Goal: Task Accomplishment & Management: Use online tool/utility

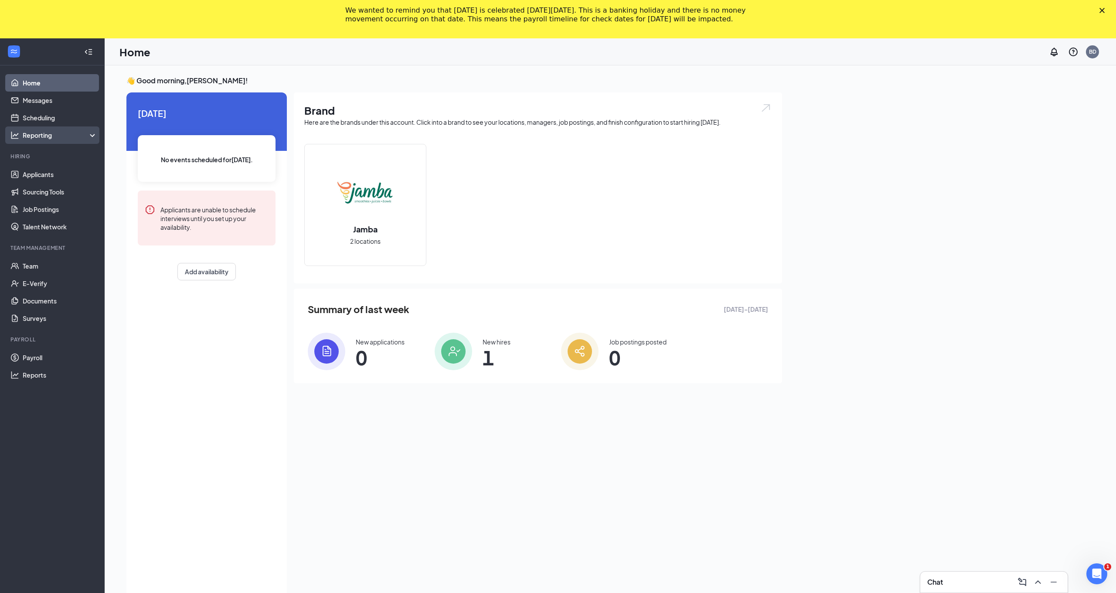
click at [45, 137] on div "Reporting" at bounding box center [60, 135] width 75 height 9
click at [44, 152] on link "Dashboards" at bounding box center [60, 152] width 75 height 17
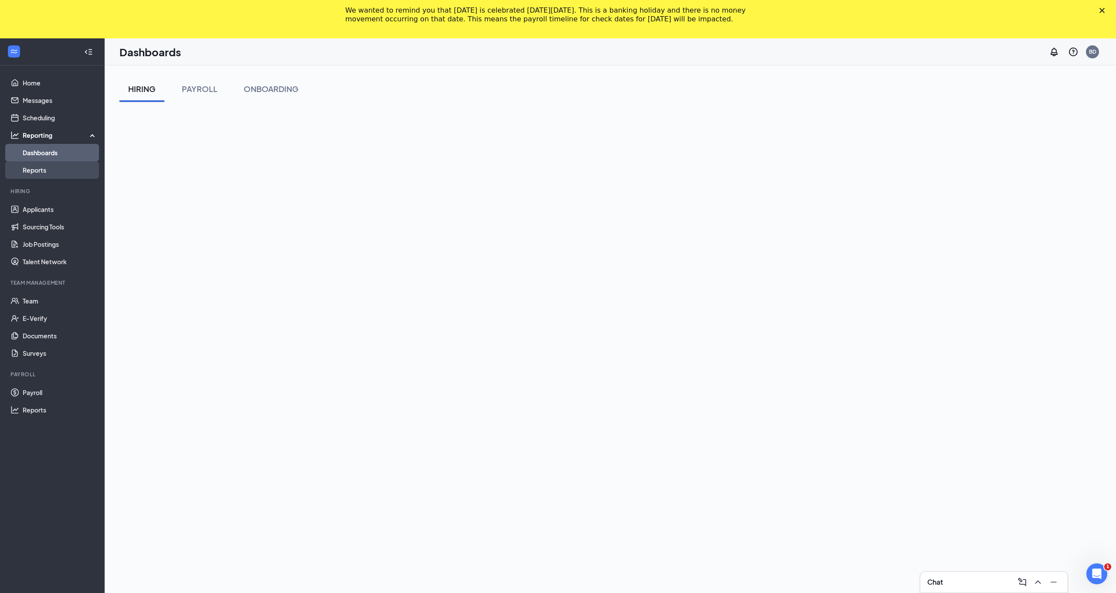
click at [38, 170] on link "Reports" at bounding box center [60, 169] width 75 height 17
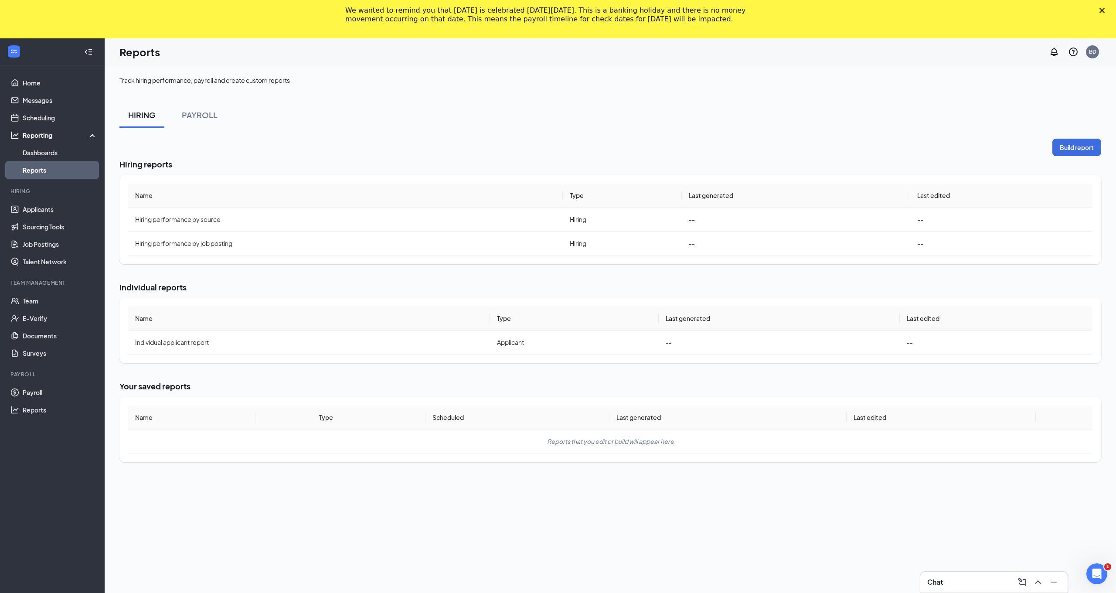
click at [38, 170] on link "Reports" at bounding box center [60, 169] width 75 height 17
click at [37, 170] on link "Reports" at bounding box center [60, 169] width 75 height 17
click at [199, 114] on div "PAYROLL" at bounding box center [200, 114] width 36 height 11
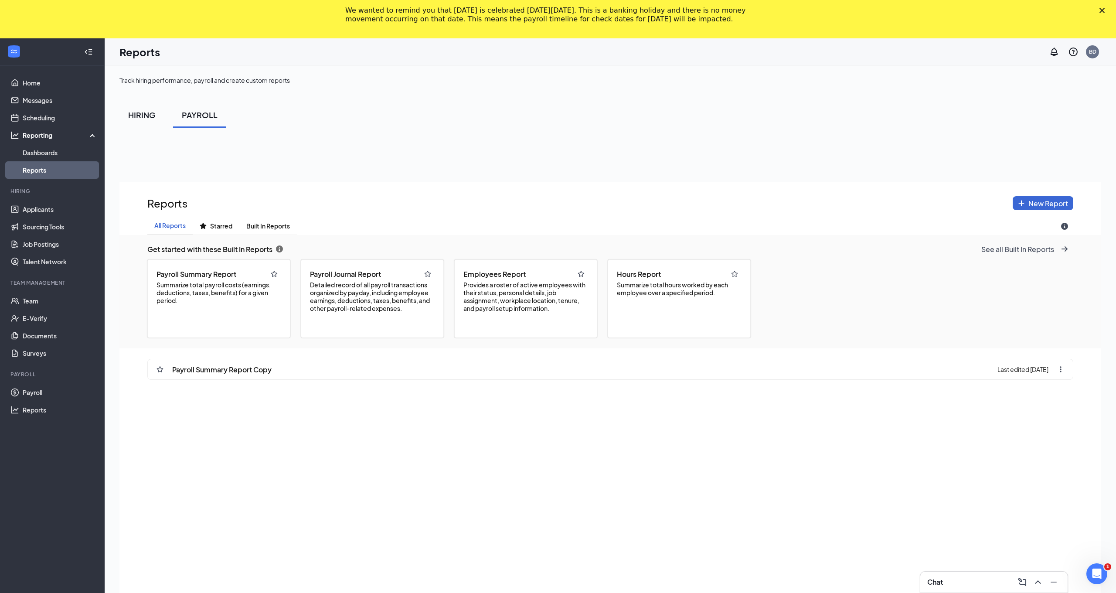
scroll to position [654, 982]
click at [150, 112] on div "HIRING" at bounding box center [141, 114] width 27 height 11
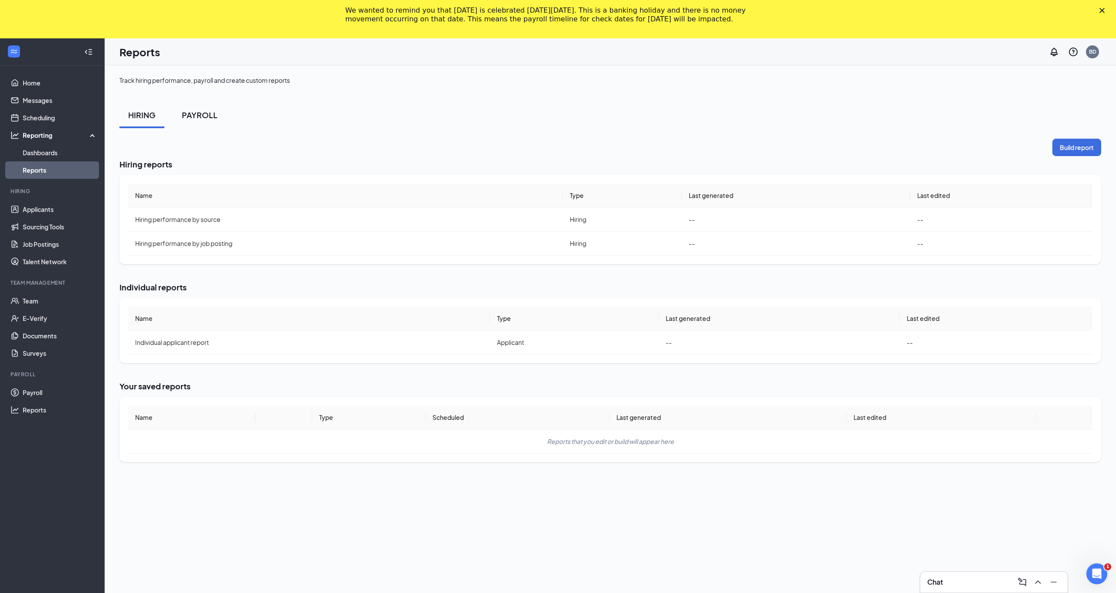
click at [188, 119] on div "PAYROLL" at bounding box center [200, 114] width 36 height 11
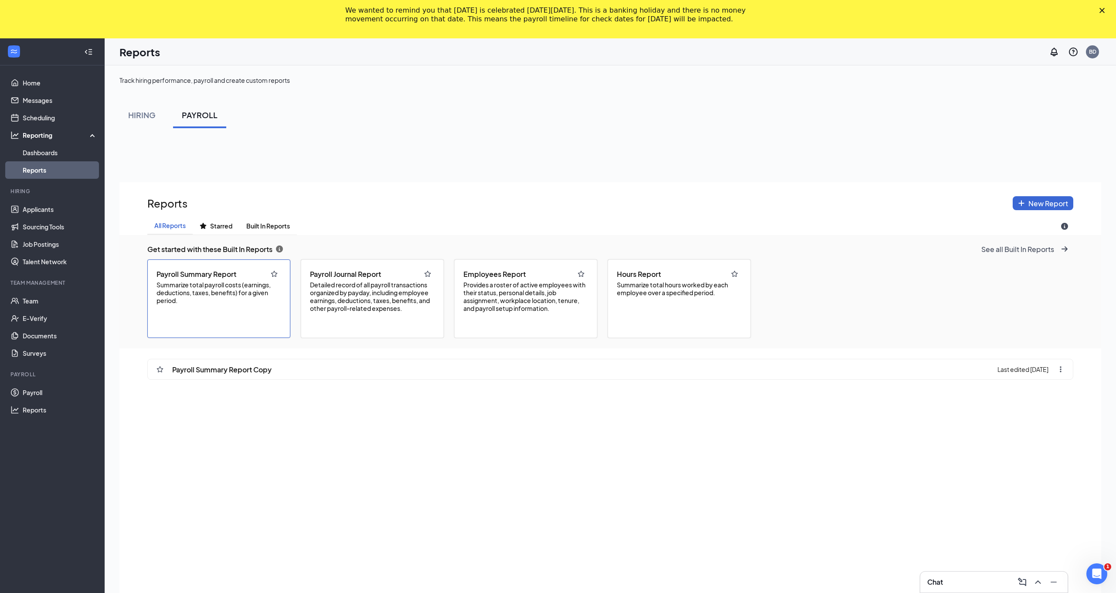
click at [229, 275] on span "Payroll Summary Report" at bounding box center [196, 273] width 80 height 9
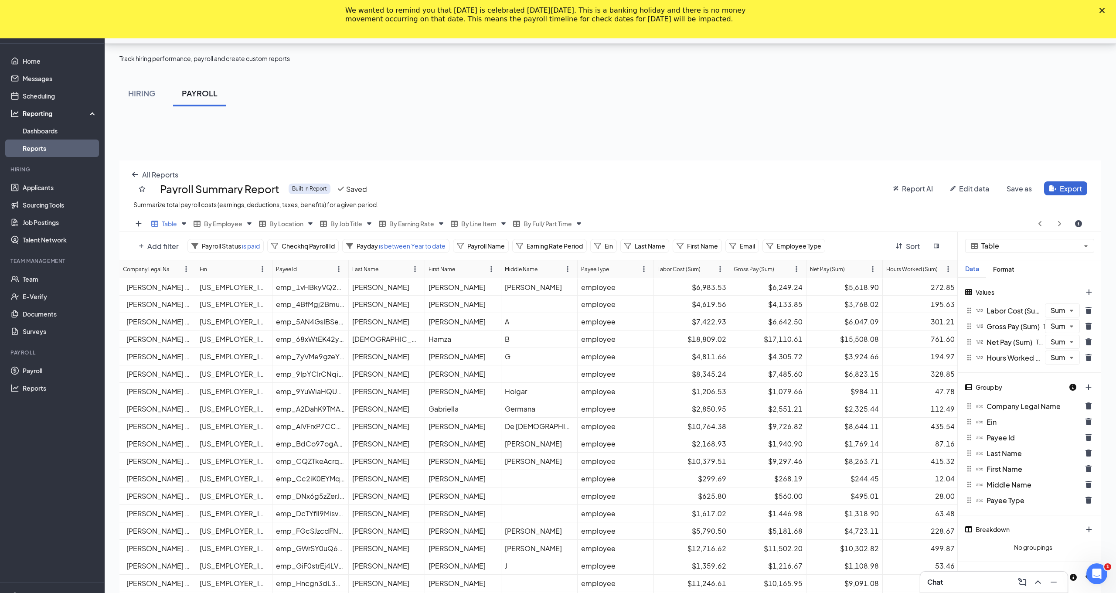
scroll to position [37, 0]
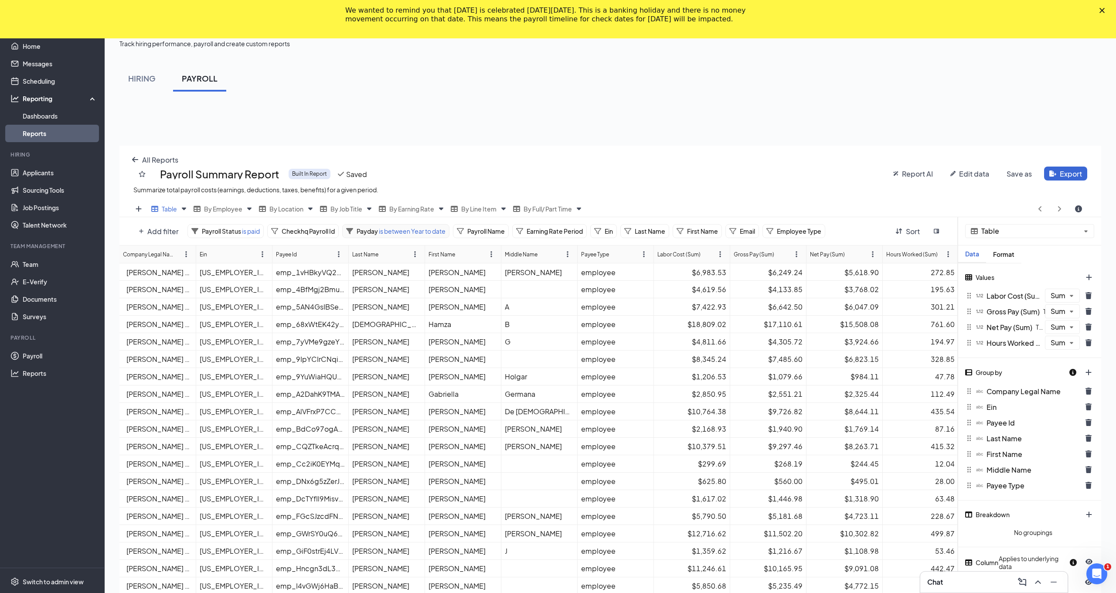
click at [403, 233] on span "is between Year to date" at bounding box center [412, 231] width 68 height 8
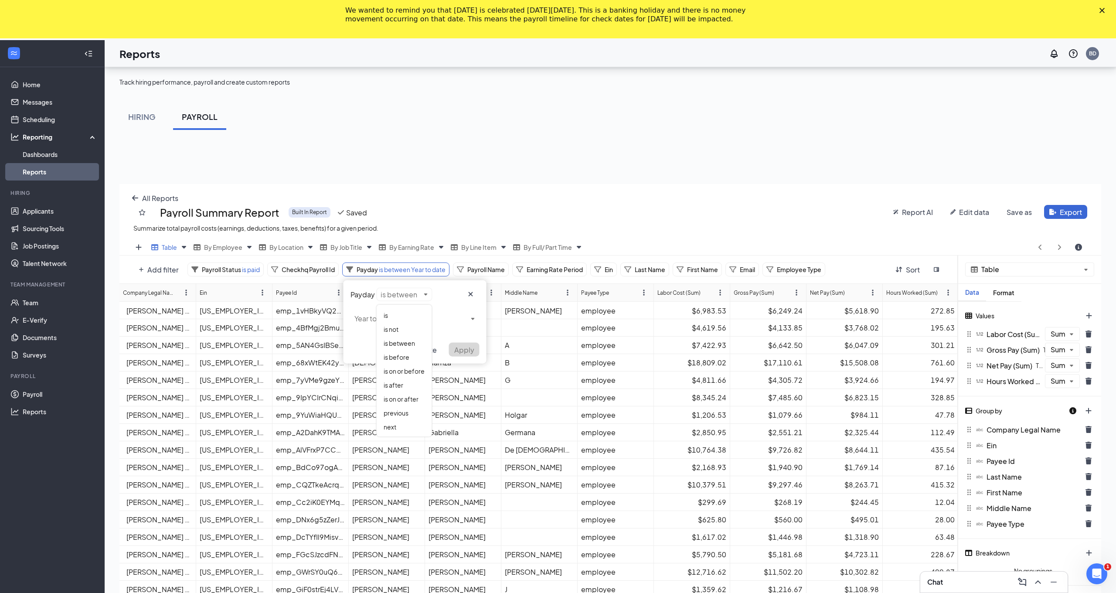
click at [405, 258] on div "Add filter Payroll Status is paid Checkhq Payroll Id Payday is between Year to …" at bounding box center [538, 269] width 839 height 28
click at [402, 343] on span "is between" at bounding box center [399, 343] width 31 height 8
click at [473, 280] on div "Payday is between Year to date Delete Apply" at bounding box center [414, 321] width 143 height 83
click at [397, 394] on div "Year to date" at bounding box center [415, 394] width 128 height 14
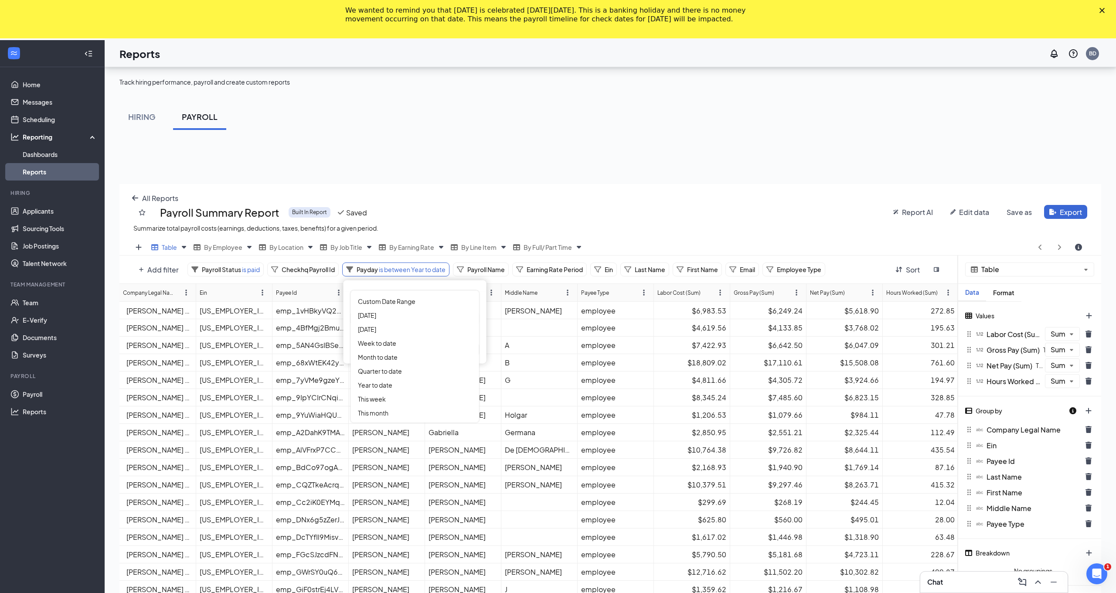
click at [386, 279] on div "Add filter Payroll Status is paid Checkhq Payroll Id Payday is between Year to …" at bounding box center [538, 269] width 839 height 28
click at [387, 425] on span "Year to date" at bounding box center [375, 423] width 34 height 8
click at [401, 281] on div "Payday is between Year to date Delete Apply" at bounding box center [414, 321] width 143 height 83
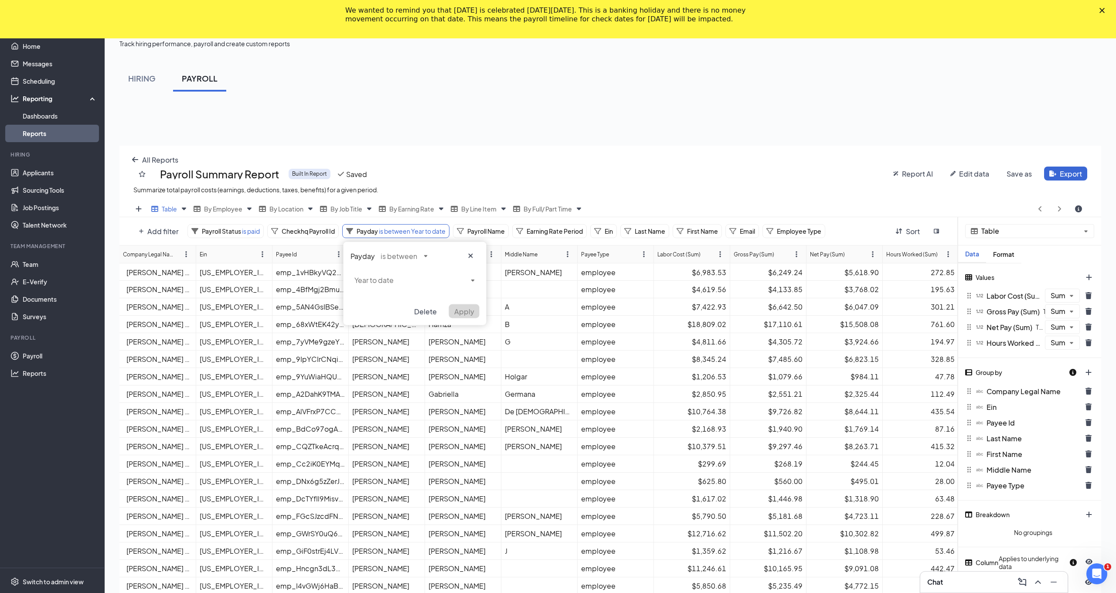
click at [473, 318] on div "Payday is between Year to date Delete Apply" at bounding box center [414, 283] width 143 height 83
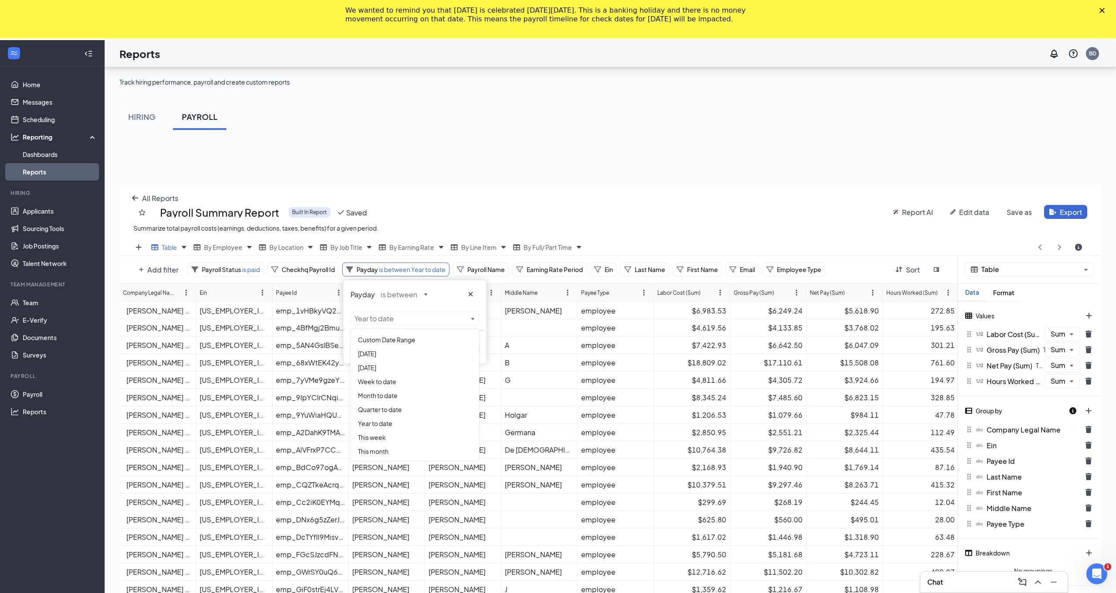
click at [398, 279] on div "Add filter Payroll Status is paid Checkhq Payroll Id Payday is between Year to …" at bounding box center [538, 269] width 839 height 28
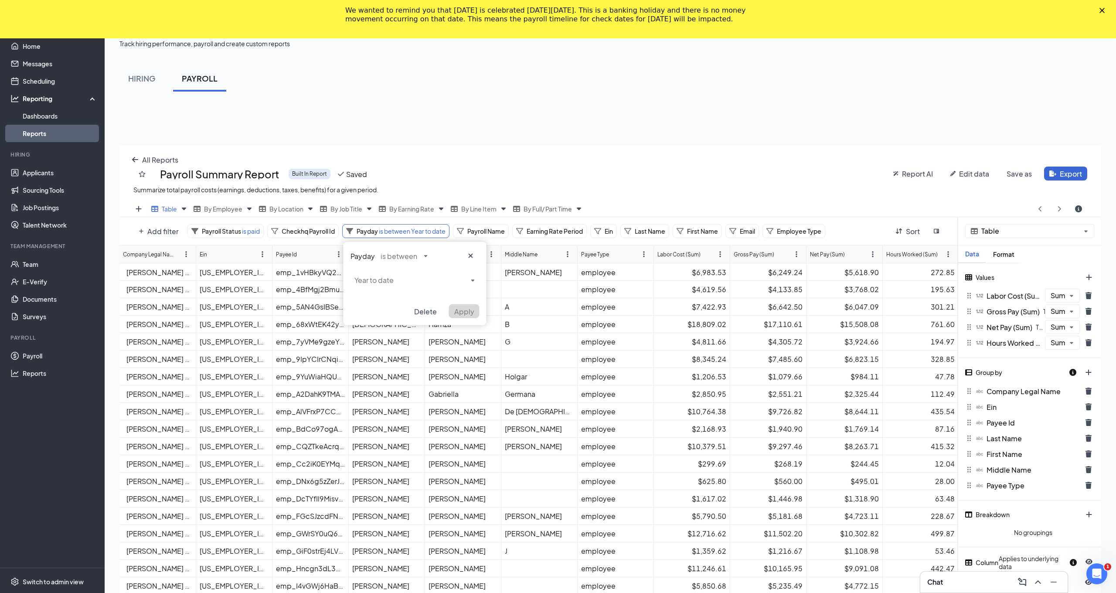
click at [472, 318] on div "Payday is between Year to date Delete Apply" at bounding box center [414, 283] width 143 height 83
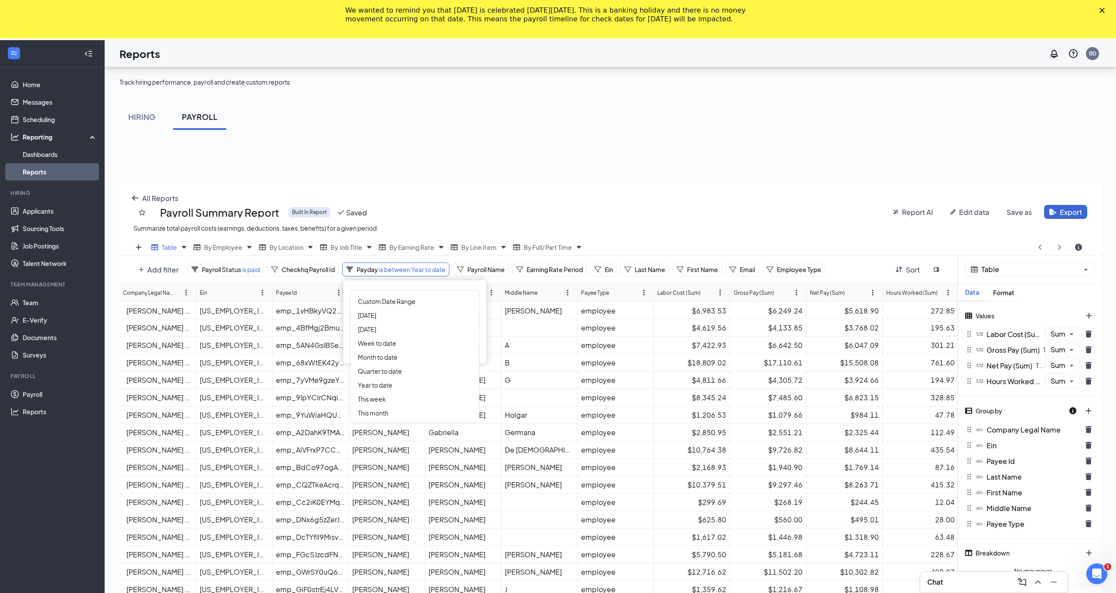
click at [402, 279] on div "Add filter Payroll Status is paid Checkhq Payroll Id Payday is between Year to …" at bounding box center [538, 269] width 839 height 28
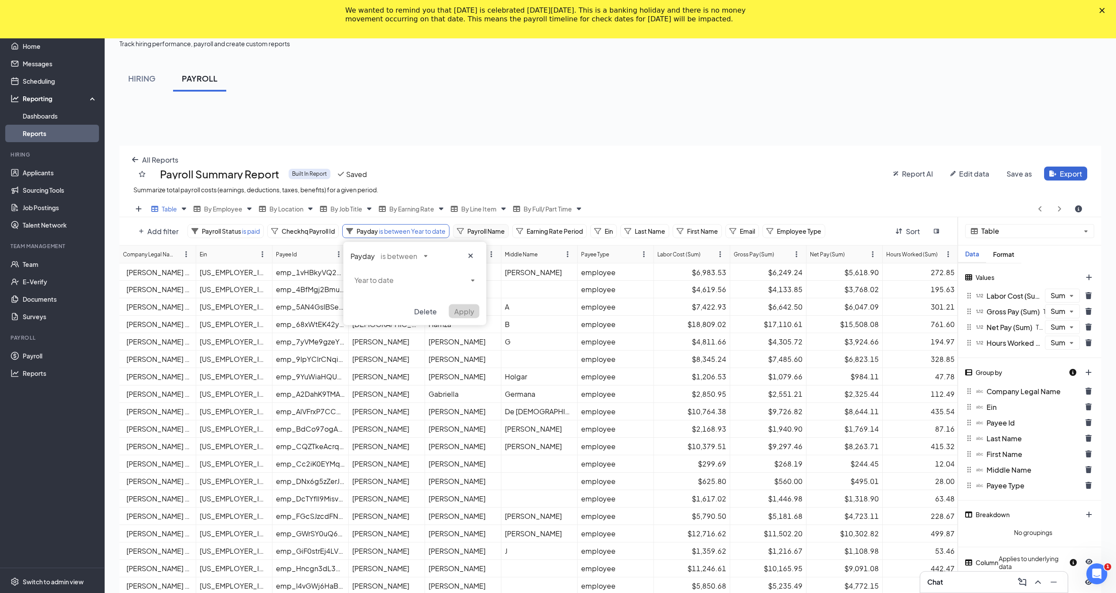
click at [485, 238] on div "Add filter Payroll Status is paid Checkhq Payroll Id Payday is between Year to …" at bounding box center [509, 231] width 753 height 14
click at [464, 230] on icon at bounding box center [460, 231] width 7 height 7
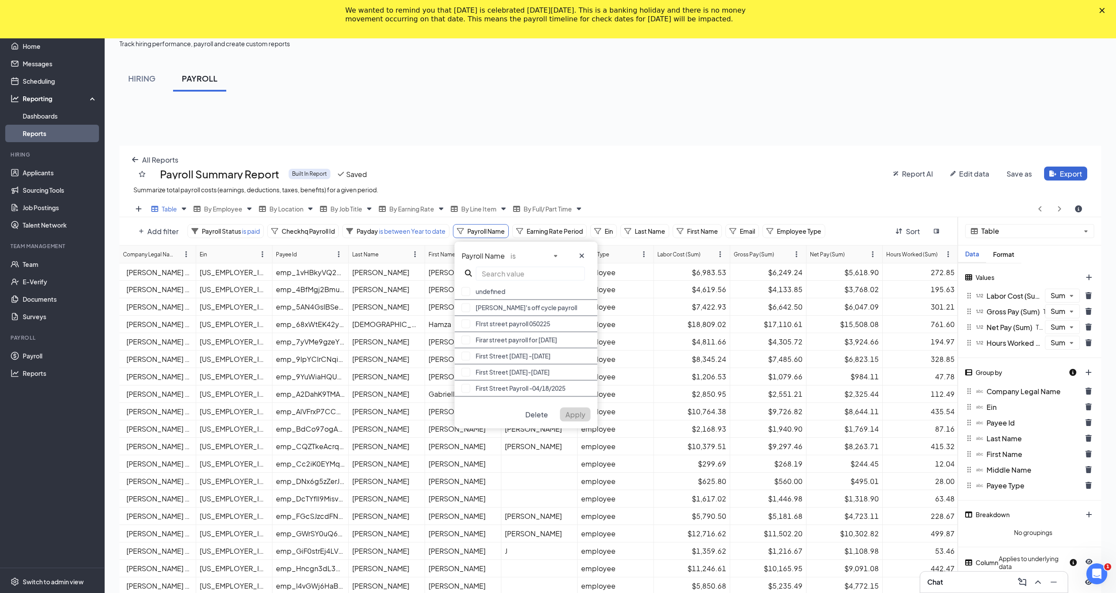
click at [523, 275] on input "text" at bounding box center [530, 274] width 109 height 14
type input "First"
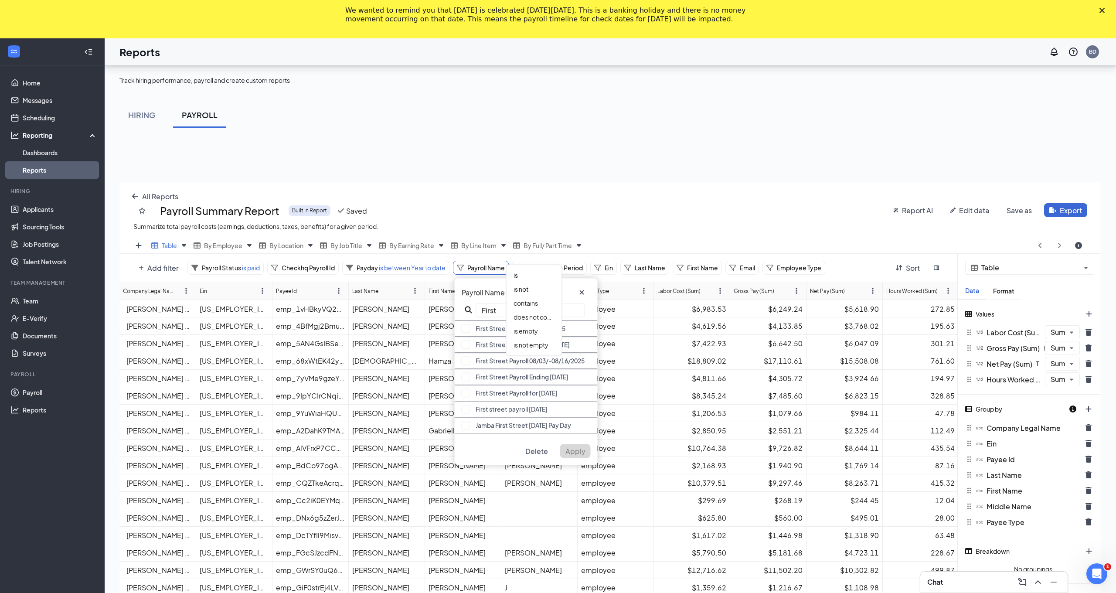
click at [557, 255] on div "Add filter Payroll Status is paid Checkhq Payroll Id Payday is between Year to …" at bounding box center [538, 268] width 839 height 28
click at [537, 342] on span "contains" at bounding box center [525, 341] width 24 height 8
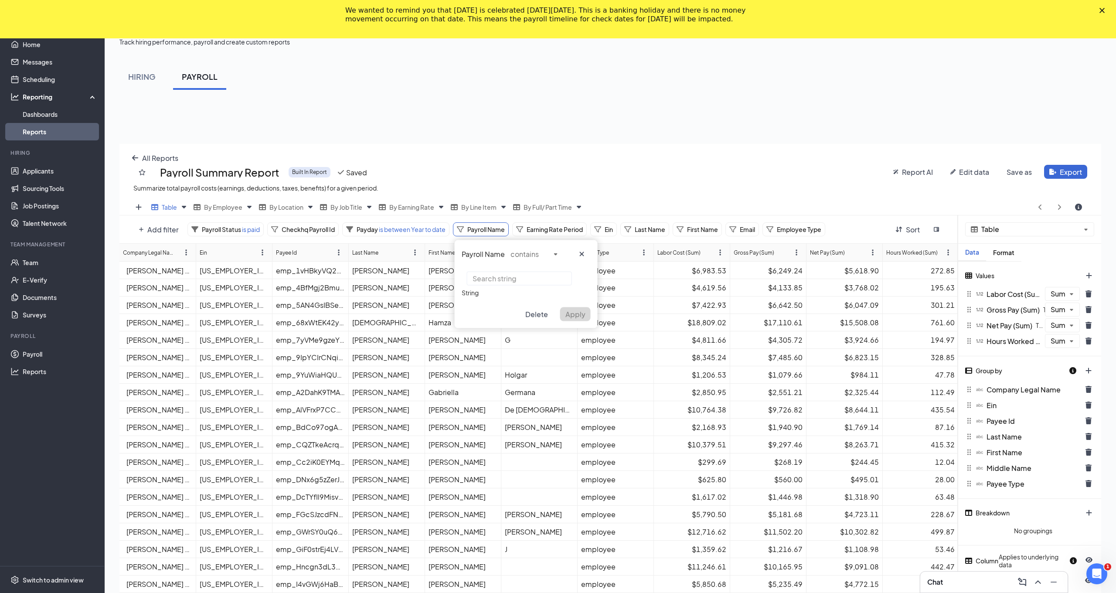
click at [532, 277] on input "text" at bounding box center [519, 279] width 105 height 14
type input "D"
type input "[GEOGRAPHIC_DATA]"
click at [576, 311] on span "Apply" at bounding box center [575, 313] width 20 height 9
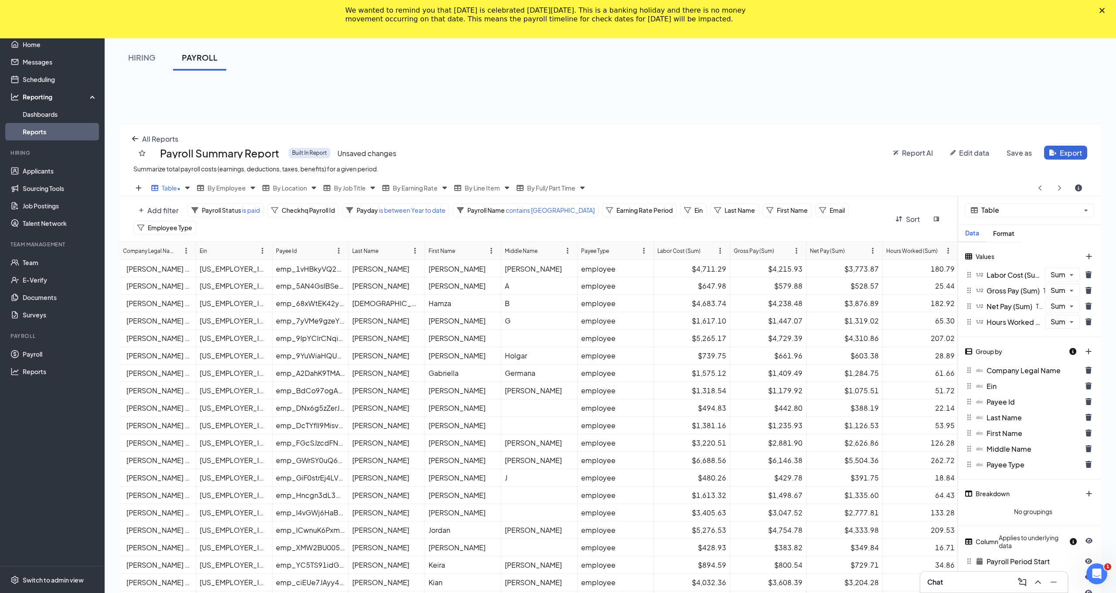
scroll to position [57, 0]
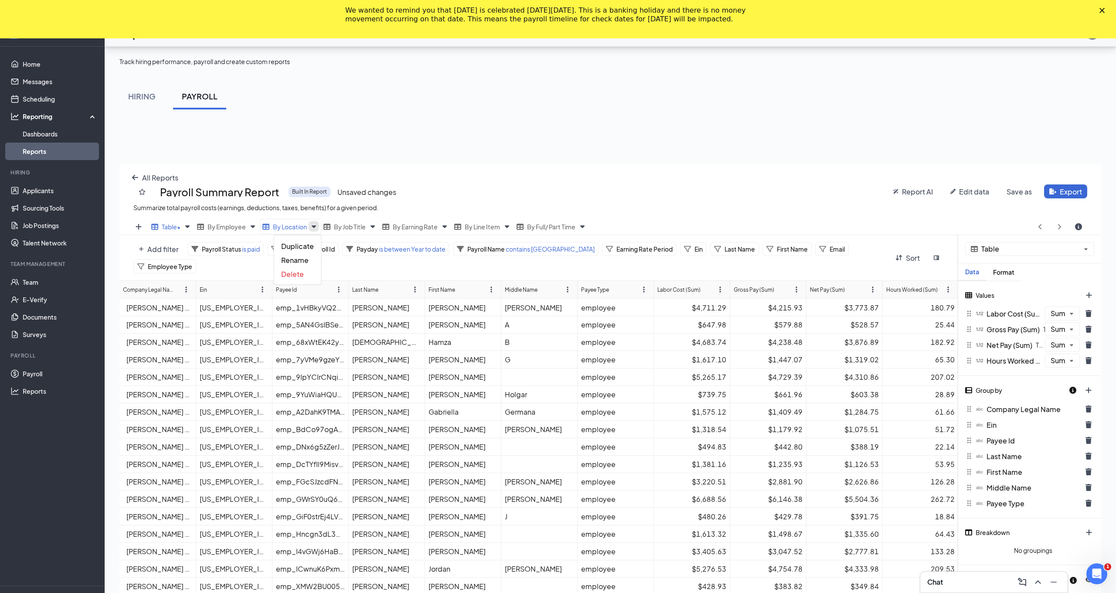
click at [316, 186] on div "All Reports Payroll Summary Report Built In Report Unsaved changes Summarize to…" at bounding box center [610, 459] width 982 height 593
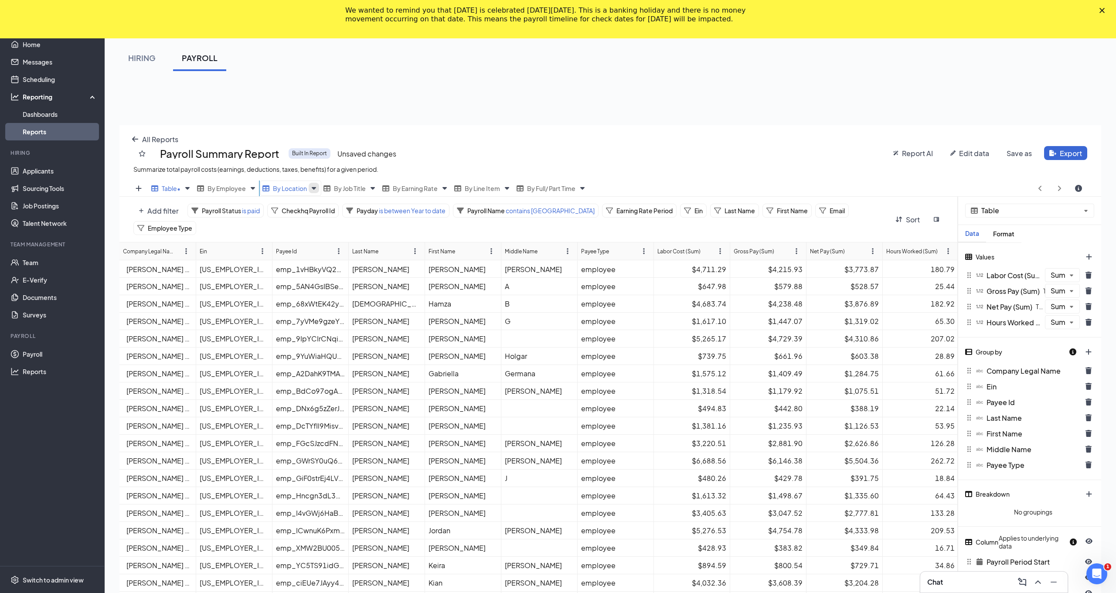
click at [318, 229] on div "Table • By Employee By Location By Job Title By Earning Rate By Line Item By Fu…" at bounding box center [610, 448] width 982 height 537
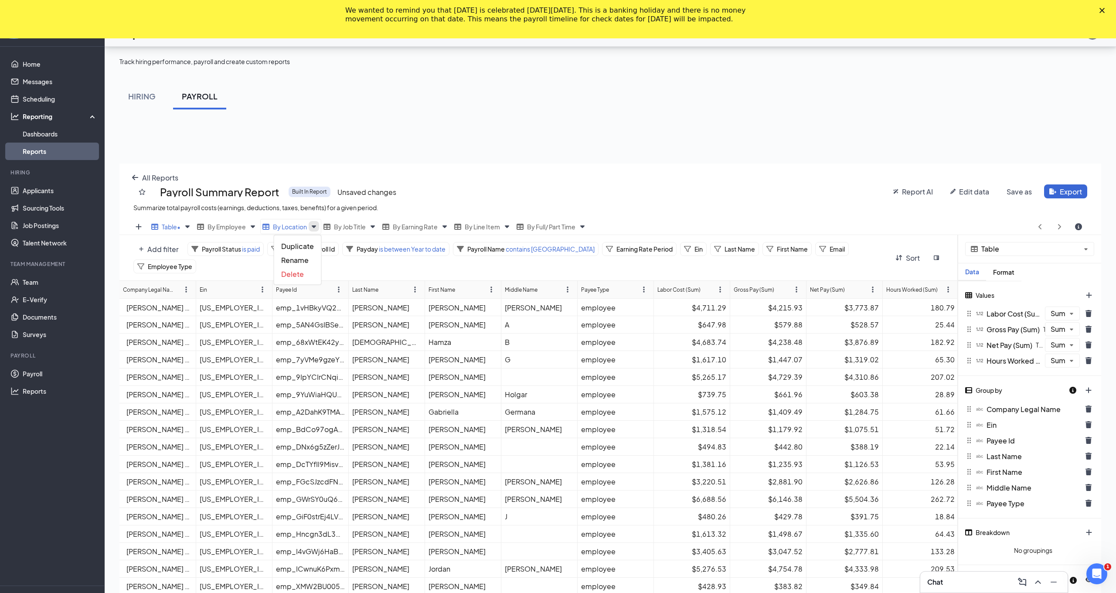
click at [316, 187] on div "All Reports Payroll Summary Report Built In Report Unsaved changes Summarize to…" at bounding box center [610, 459] width 982 height 593
click at [302, 260] on span "Rename" at bounding box center [294, 259] width 27 height 9
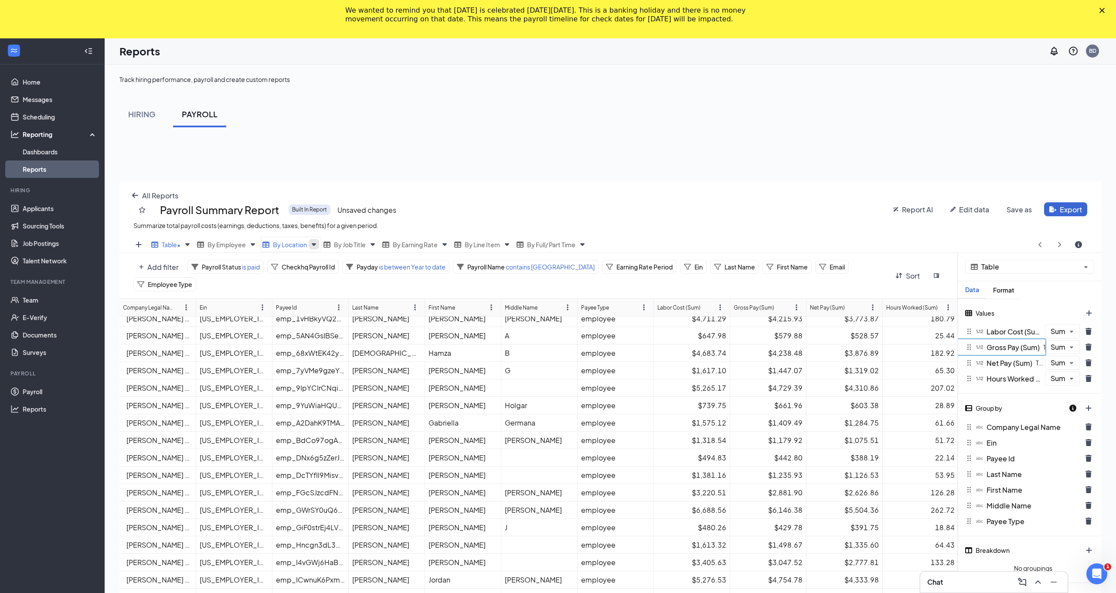
scroll to position [1, 0]
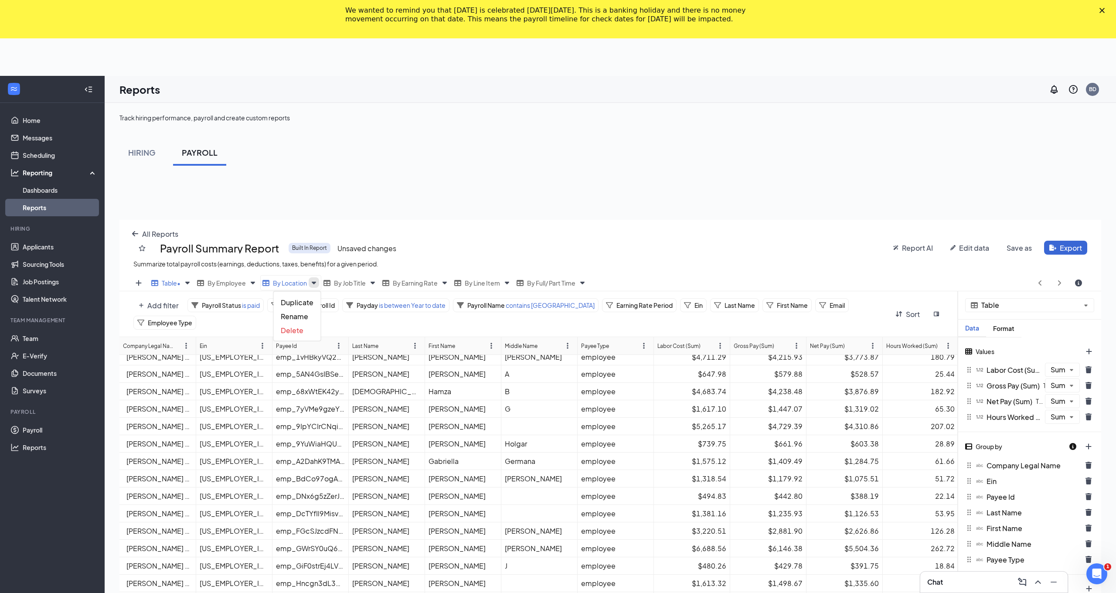
click at [316, 245] on div "All Reports Payroll Summary Report Built In Report Unsaved changes Summarize to…" at bounding box center [610, 516] width 982 height 593
click at [305, 316] on span "Rename" at bounding box center [294, 316] width 27 height 9
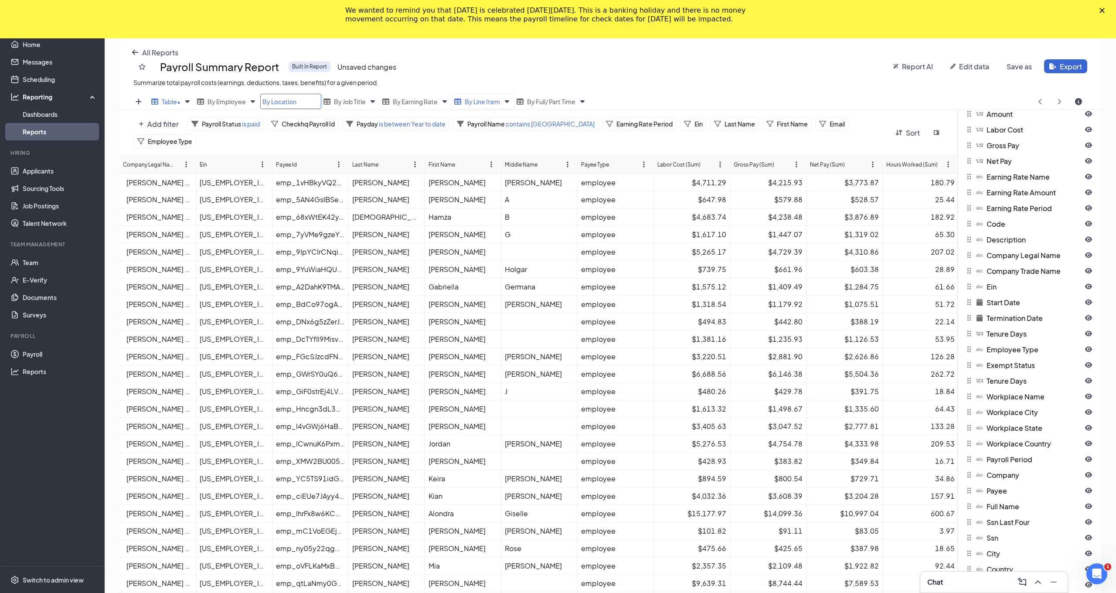
scroll to position [143, 0]
click at [969, 65] on span "Edit data" at bounding box center [974, 66] width 30 height 9
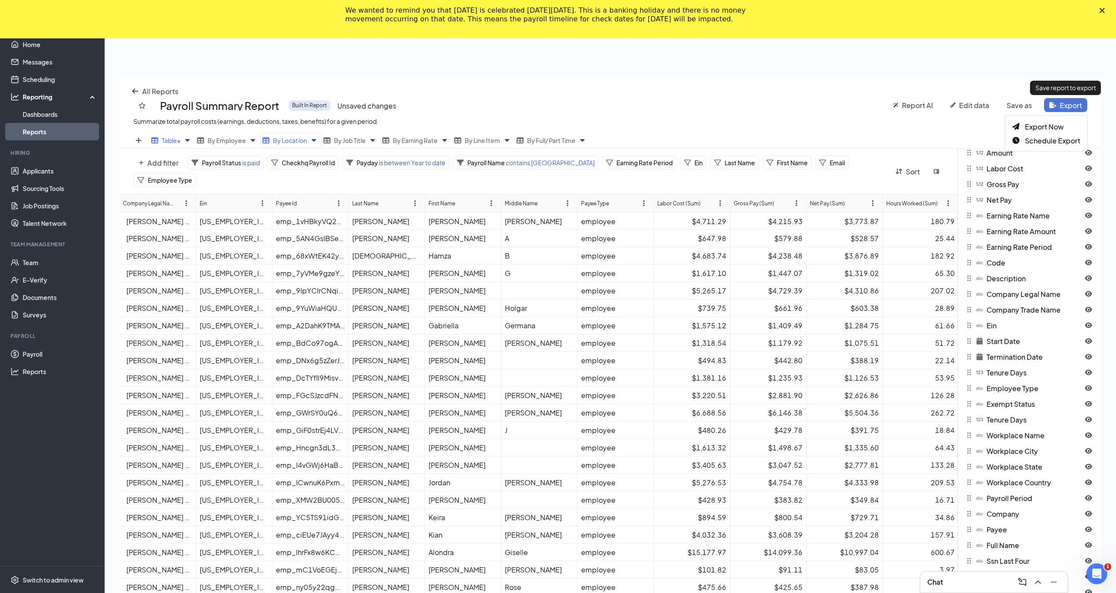
click at [1067, 68] on html "Home Messages Scheduling Reporting Dashboards Reports Hiring Applicants Sourcin…" at bounding box center [558, 153] width 1116 height 593
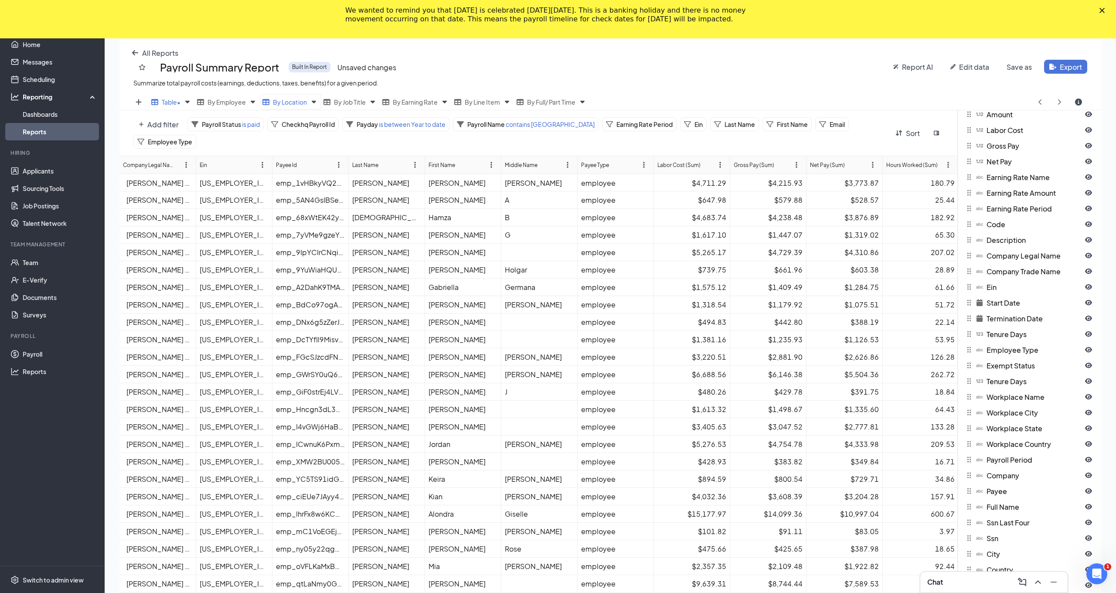
click at [1069, 103] on div "All Reports Payroll Summary Report Built In Report Unsaved changes Summarize to…" at bounding box center [610, 335] width 982 height 593
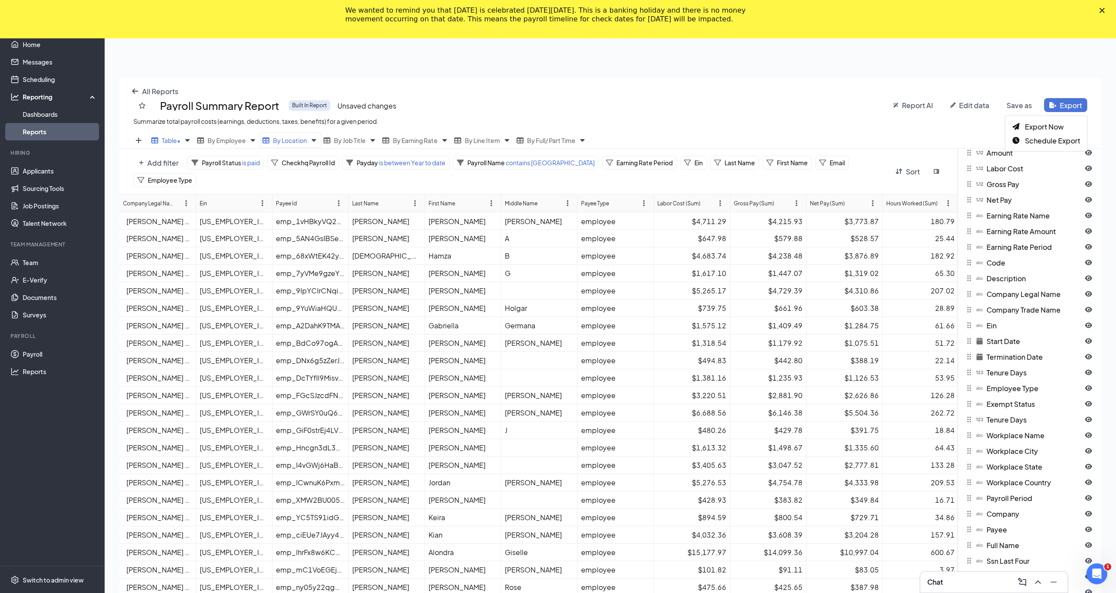
click at [1075, 67] on html "Home Messages Scheduling Reporting Dashboards Reports Hiring Applicants Sourcin…" at bounding box center [558, 153] width 1116 height 593
click at [1054, 128] on span "Export Now" at bounding box center [1044, 126] width 39 height 9
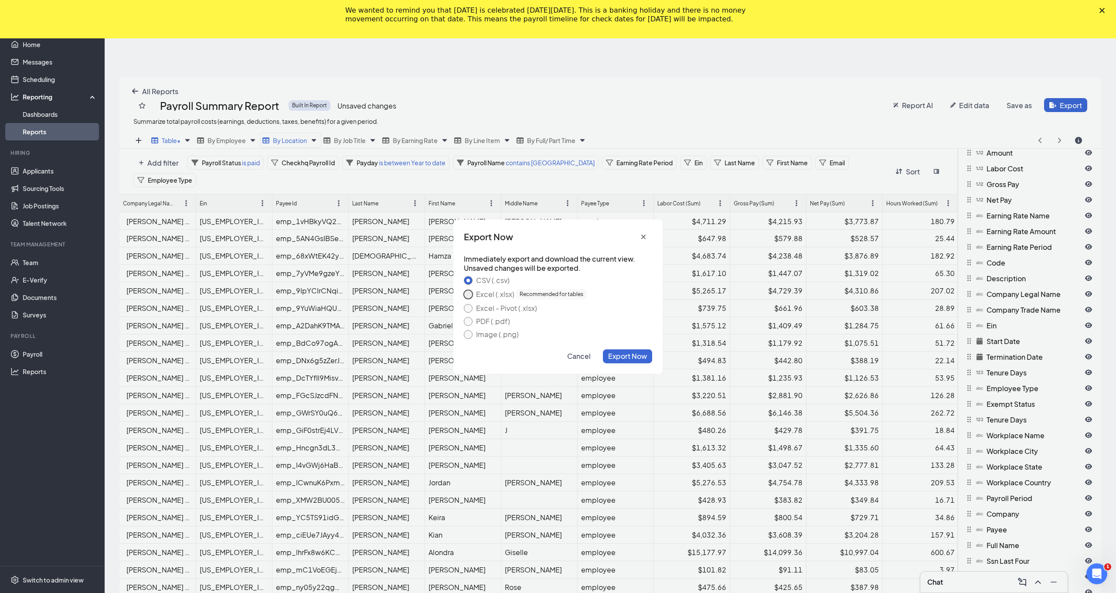
click at [469, 297] on button "Excel (.xlsx) Recommended for tables" at bounding box center [468, 294] width 9 height 9
click at [624, 358] on span "Export Now" at bounding box center [627, 355] width 39 height 9
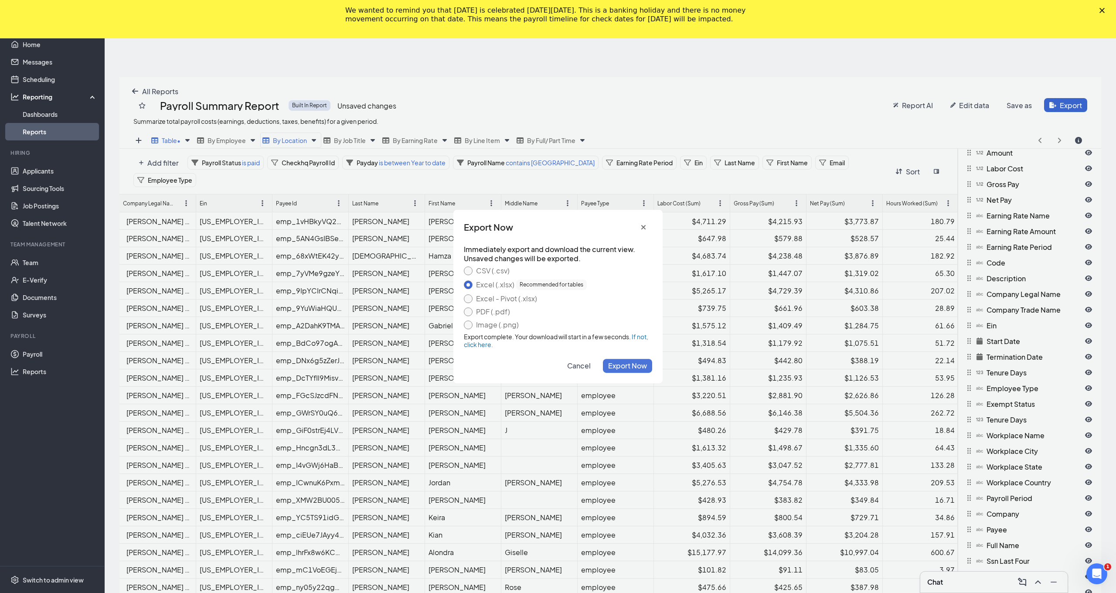
click at [630, 365] on span "Export Now" at bounding box center [627, 365] width 39 height 9
click at [489, 346] on link "If not, click here." at bounding box center [556, 341] width 184 height 16
click at [580, 365] on span "Cancel" at bounding box center [579, 365] width 24 height 9
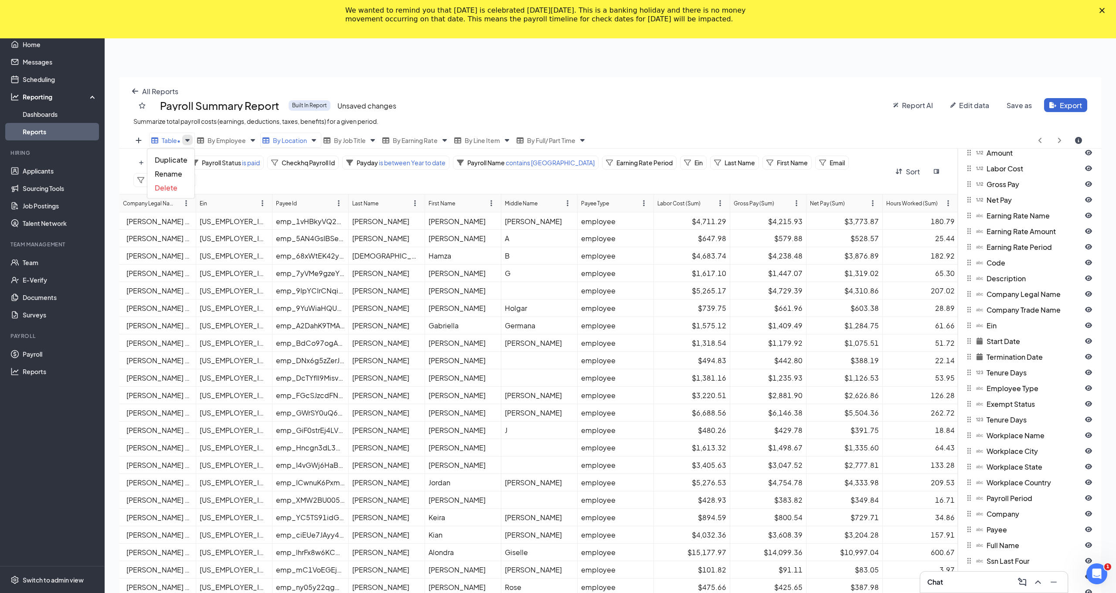
click at [189, 100] on div "All Reports Payroll Summary Report Built In Report Unsaved changes Summarize to…" at bounding box center [610, 373] width 982 height 593
click at [258, 141] on icon "Views" at bounding box center [253, 140] width 10 height 10
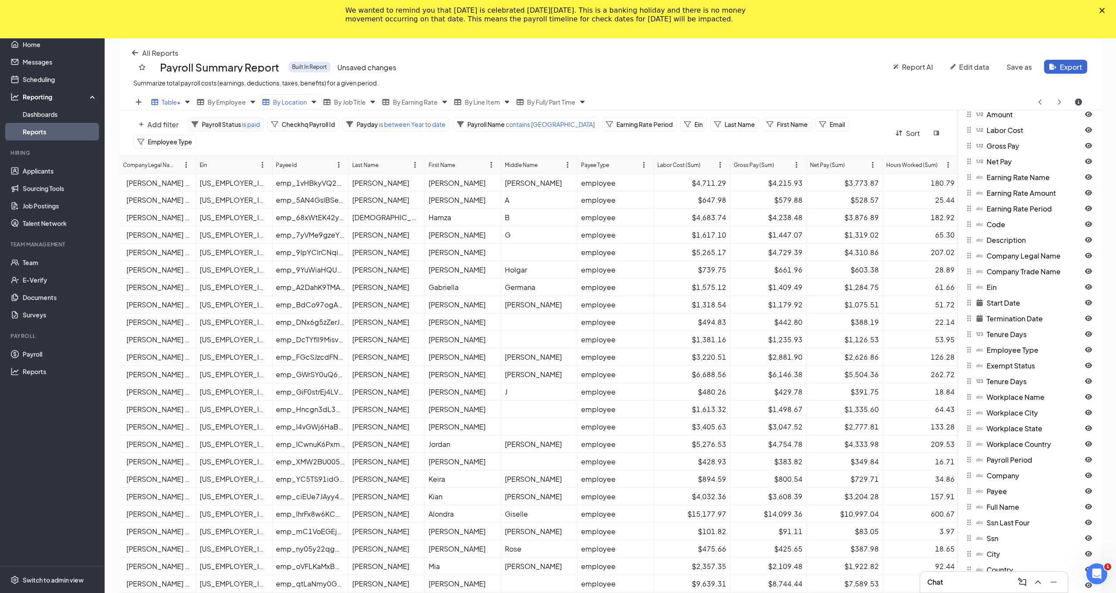
click at [194, 161] on div "Add filter Payroll Status is paid Checkhq Payroll Id Payday is between Year to …" at bounding box center [538, 370] width 839 height 521
click at [352, 124] on icon at bounding box center [349, 124] width 7 height 6
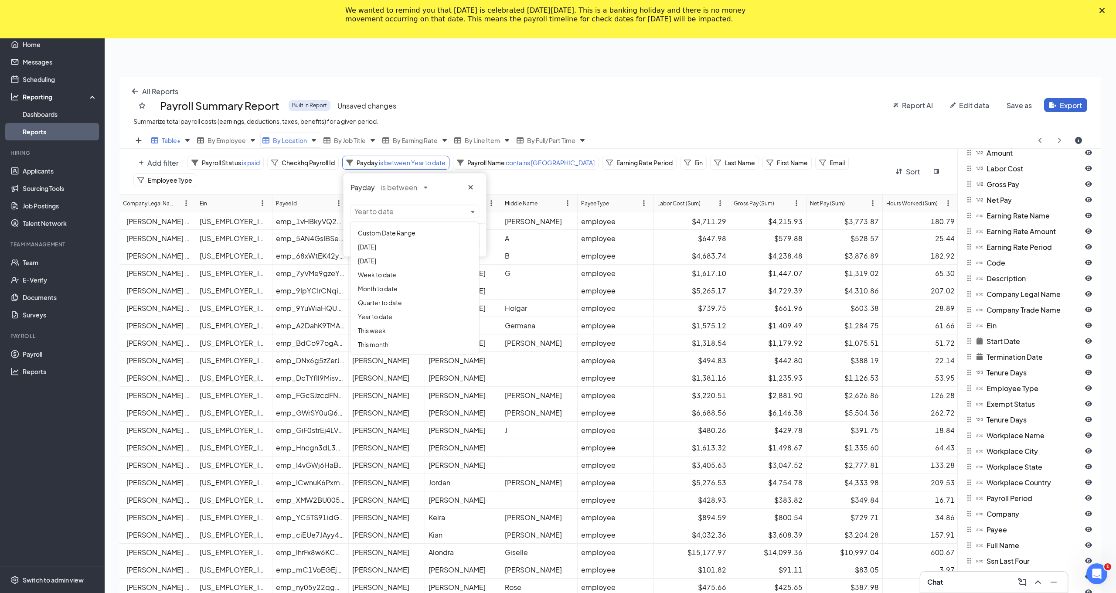
click at [472, 173] on div "Add filter Payroll Status is paid Checkhq Payroll Id Payday is between Year to …" at bounding box center [509, 171] width 753 height 31
click at [395, 290] on span "Month to date" at bounding box center [378, 289] width 40 height 8
click at [473, 175] on div "Payday is between Month to date Delete Apply" at bounding box center [414, 214] width 143 height 83
click at [396, 311] on div "This year" at bounding box center [415, 309] width 128 height 14
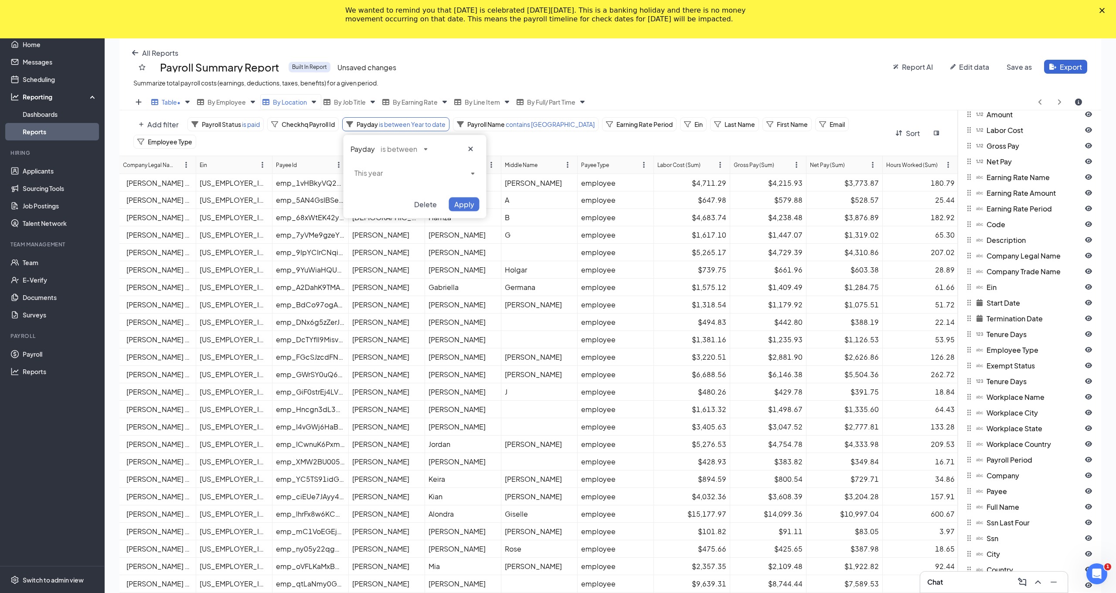
click at [461, 208] on span "Apply" at bounding box center [464, 204] width 20 height 9
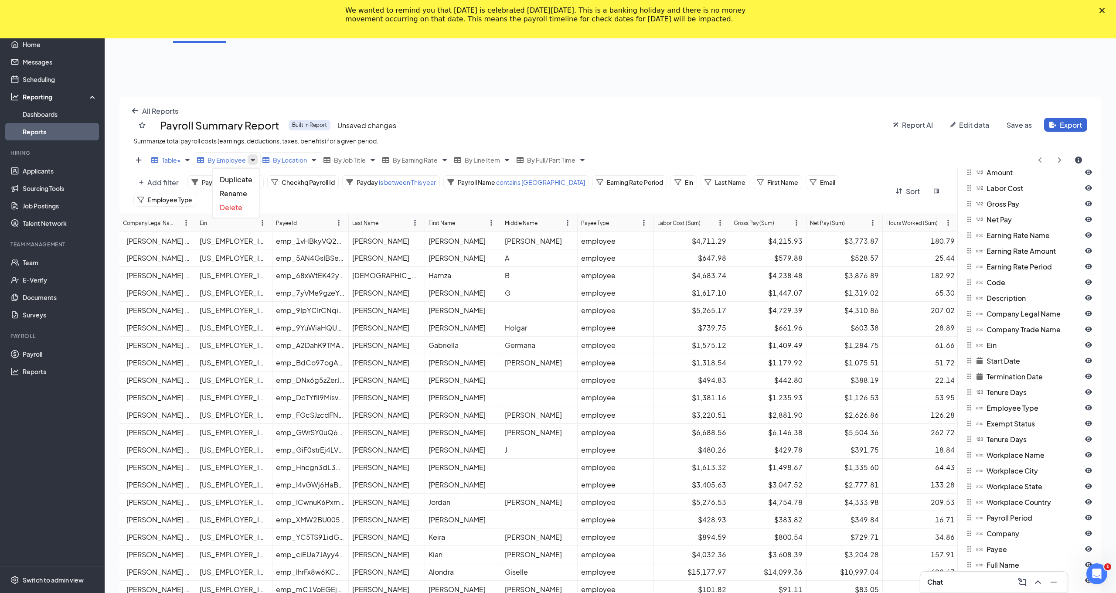
scroll to position [124, 0]
click at [257, 122] on div "All Reports Payroll Summary Report Built In Report Unsaved changes Summarize to…" at bounding box center [610, 392] width 982 height 593
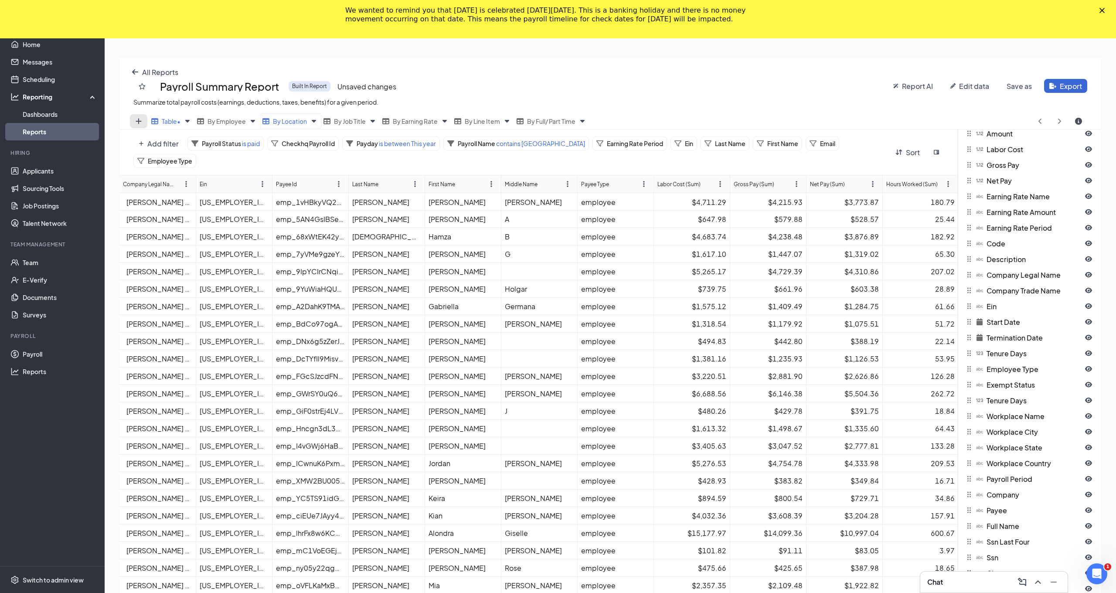
click at [138, 160] on div "Table • By Employee By Location By Job Title By Earning Rate By Line Item By Fu…" at bounding box center [610, 381] width 982 height 537
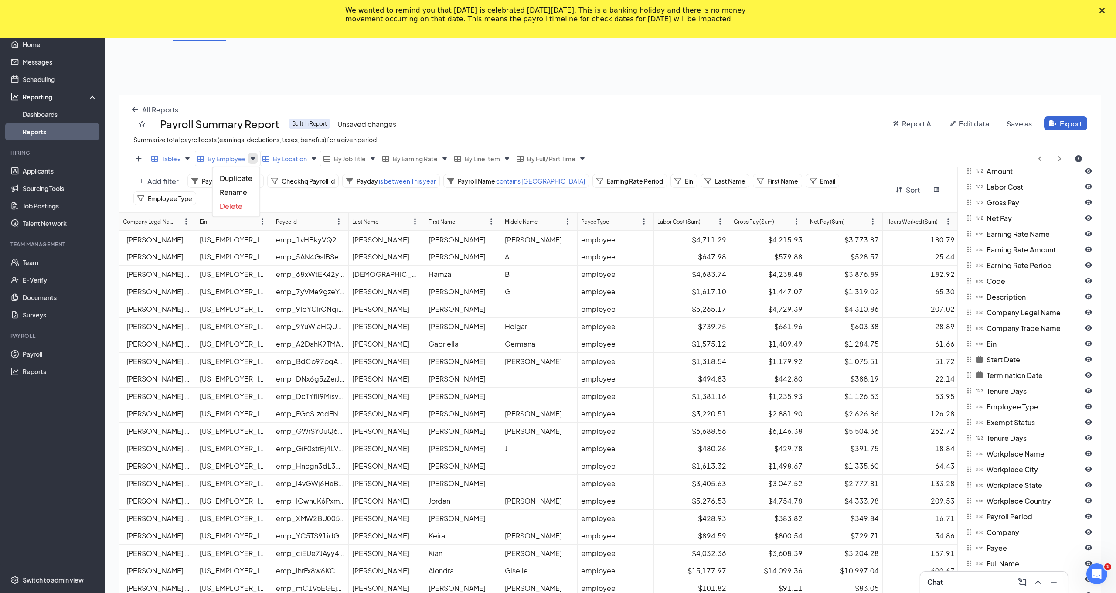
click at [256, 120] on div "All Reports Payroll Summary Report Built In Report Unsaved changes Summarize to…" at bounding box center [610, 391] width 982 height 593
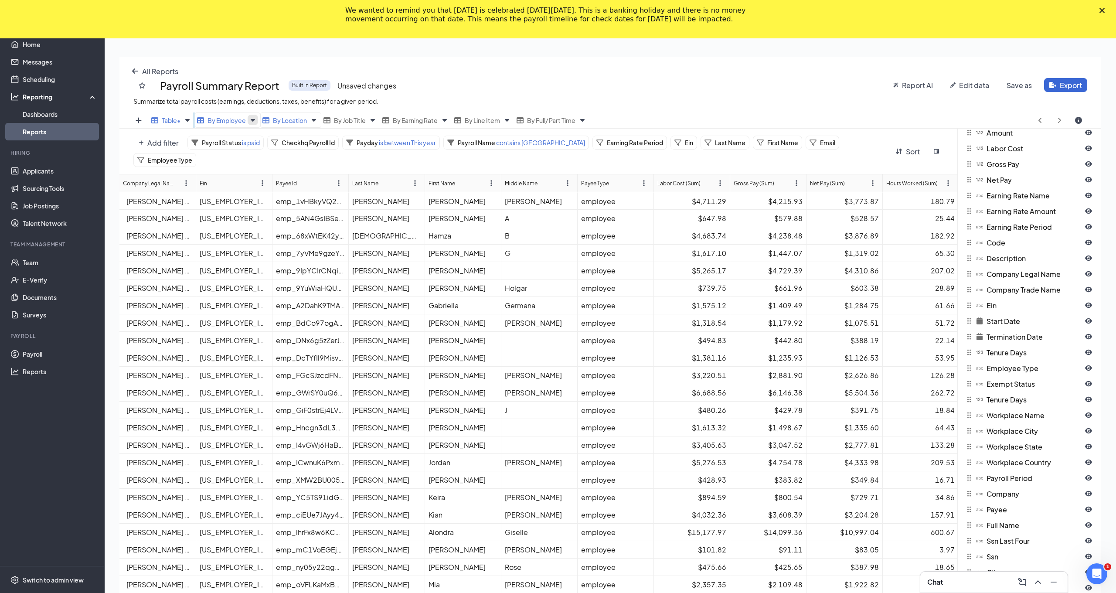
click at [255, 157] on div "Table • By Employee By Location By Job Title By Earning Rate By Line Item By Fu…" at bounding box center [610, 380] width 982 height 537
click at [255, 174] on div "Company Legal Name Ein Payee Id Last Name First Name Middle Name Payee Type Lab…" at bounding box center [538, 401] width 839 height 454
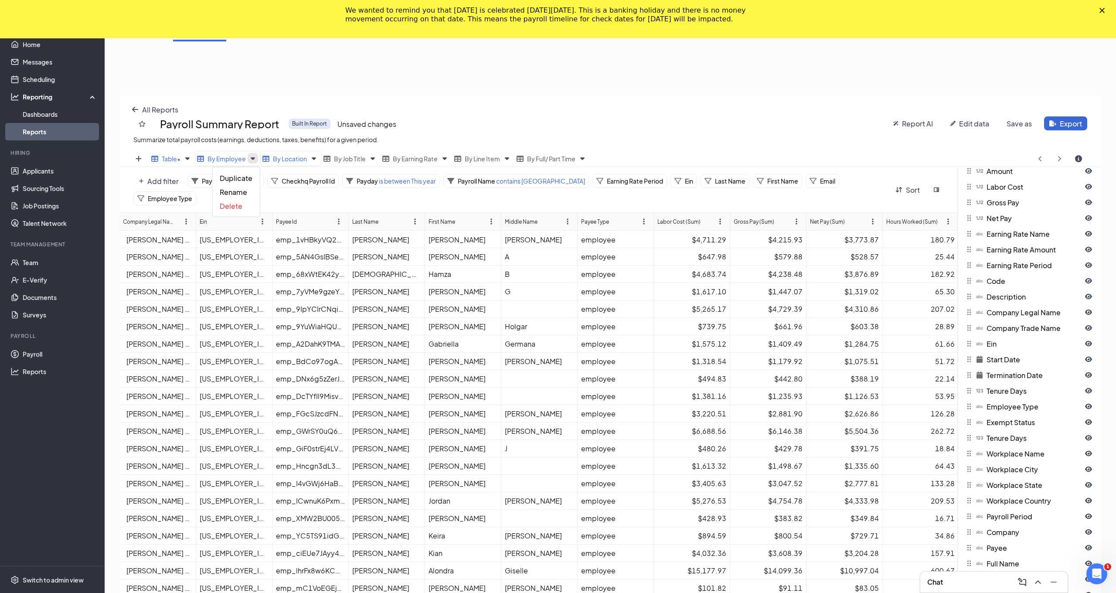
click at [249, 119] on div "All Reports Payroll Summary Report Built In Report Unsaved changes Summarize to…" at bounding box center [610, 391] width 982 height 593
click at [239, 206] on span "Delete" at bounding box center [231, 205] width 23 height 9
click at [1070, 87] on html "Home Messages Scheduling Reporting Dashboards Reports Hiring Applicants Sourcin…" at bounding box center [558, 171] width 1116 height 593
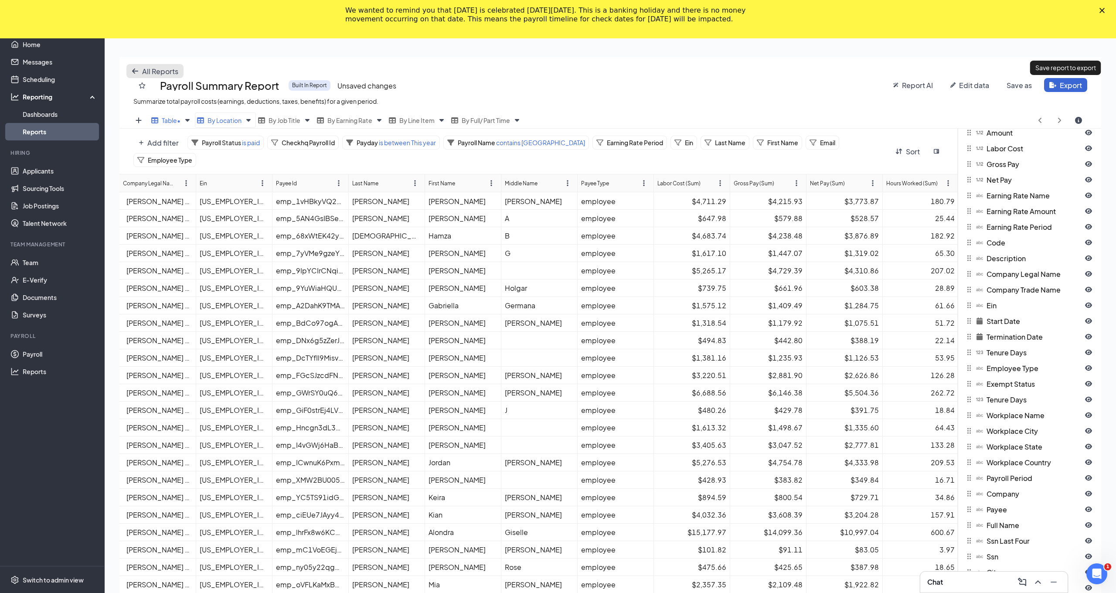
click at [136, 112] on div "All Reports Payroll Summary Report Built In Report Unsaved changes Summarize to…" at bounding box center [610, 84] width 982 height 55
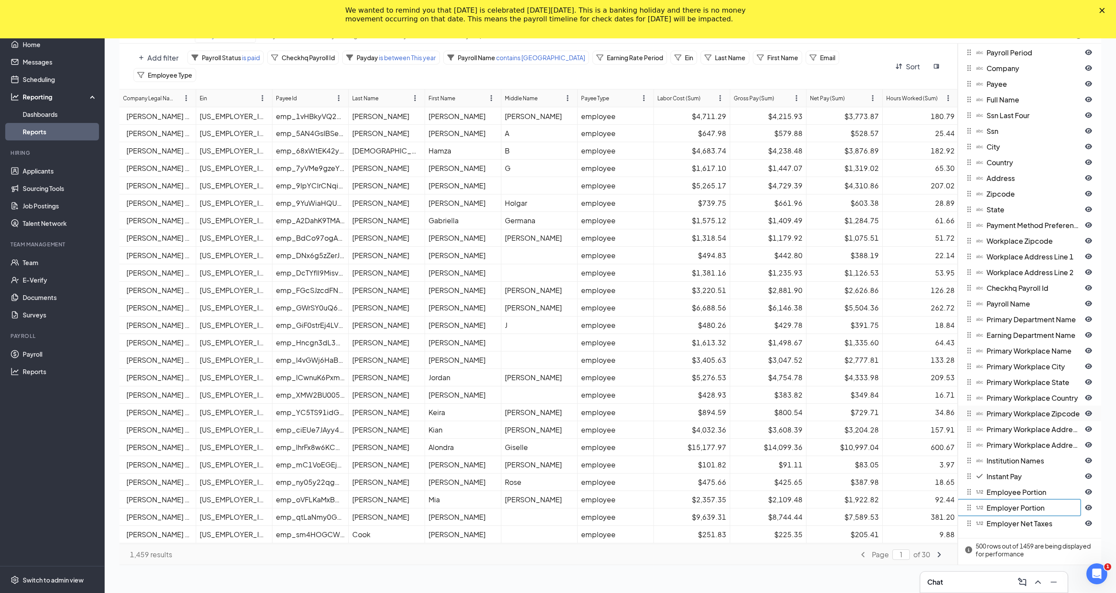
scroll to position [210, 0]
click at [942, 556] on icon "angle-right icon" at bounding box center [938, 554] width 7 height 7
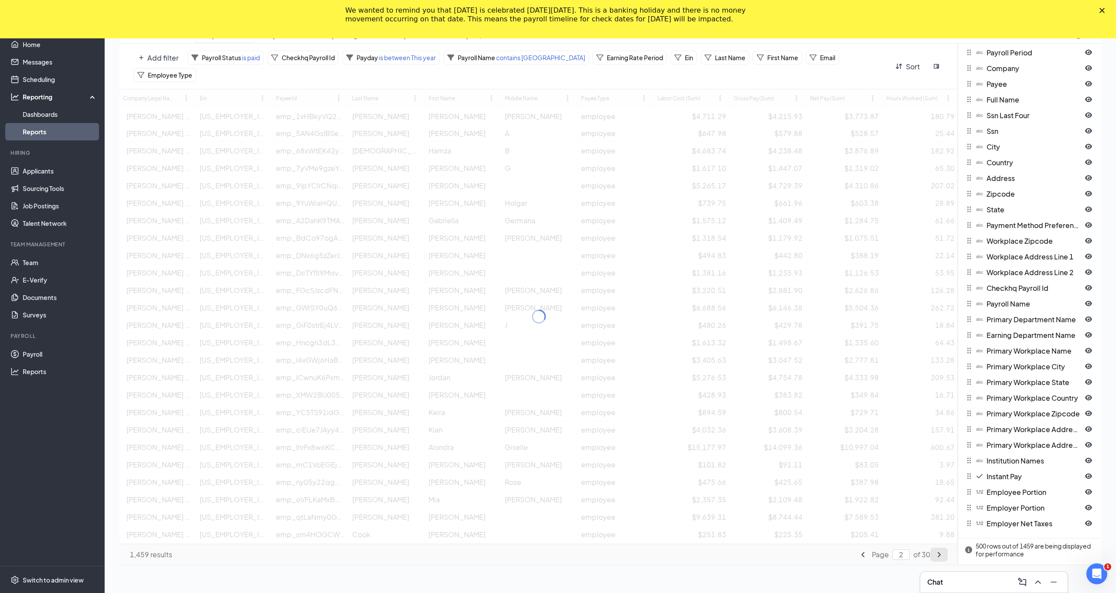
type input "2"
click at [54, 116] on link "Dashboards" at bounding box center [60, 113] width 75 height 17
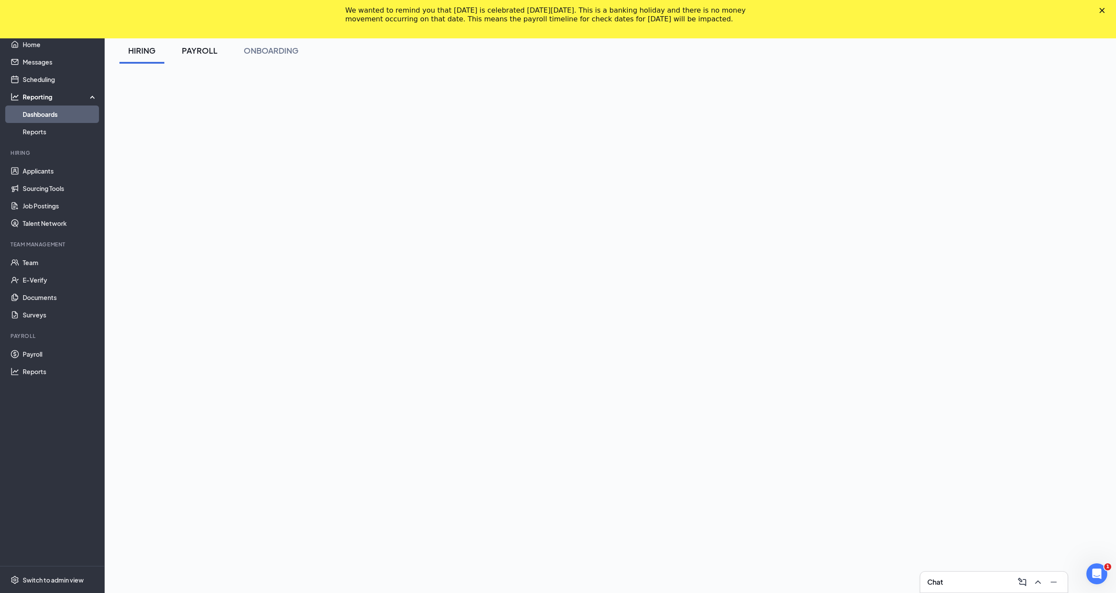
click at [195, 49] on div "PAYROLL" at bounding box center [200, 50] width 36 height 11
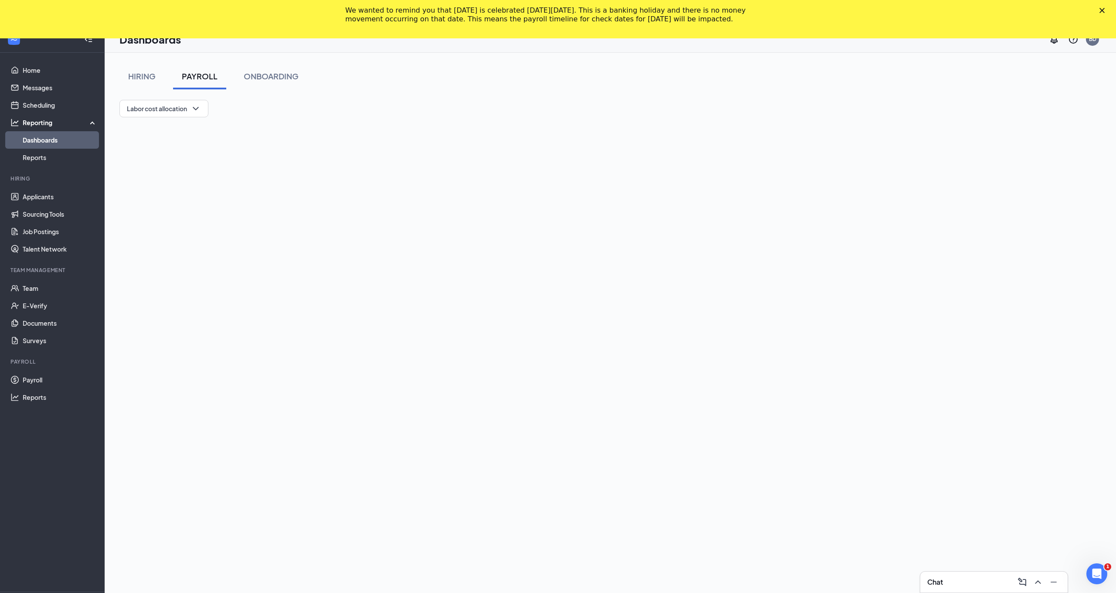
scroll to position [15, 0]
